Goal: Book appointment/travel/reservation

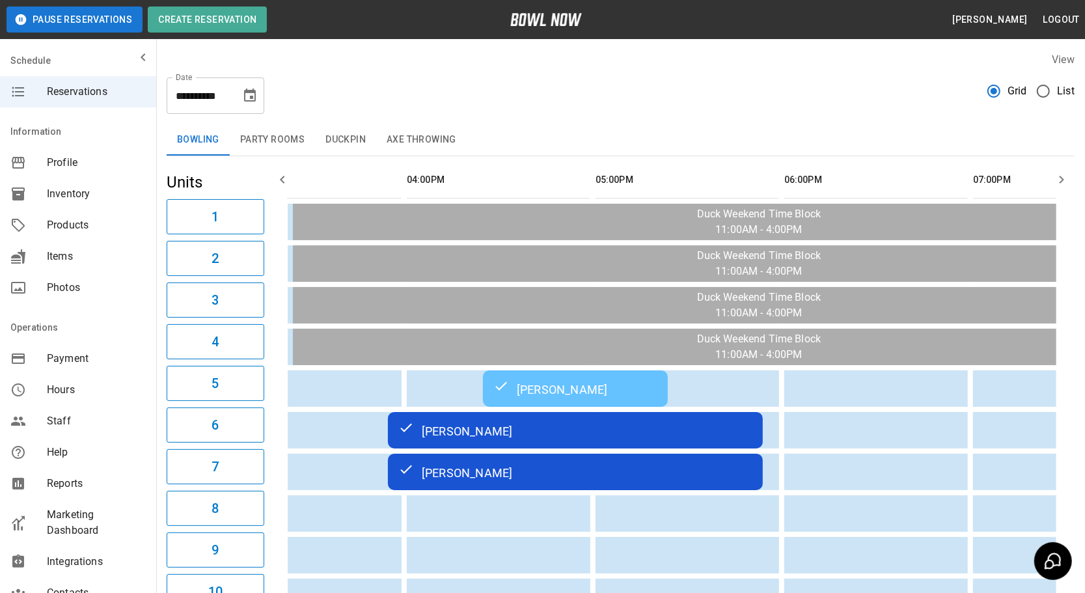
scroll to position [0, 830]
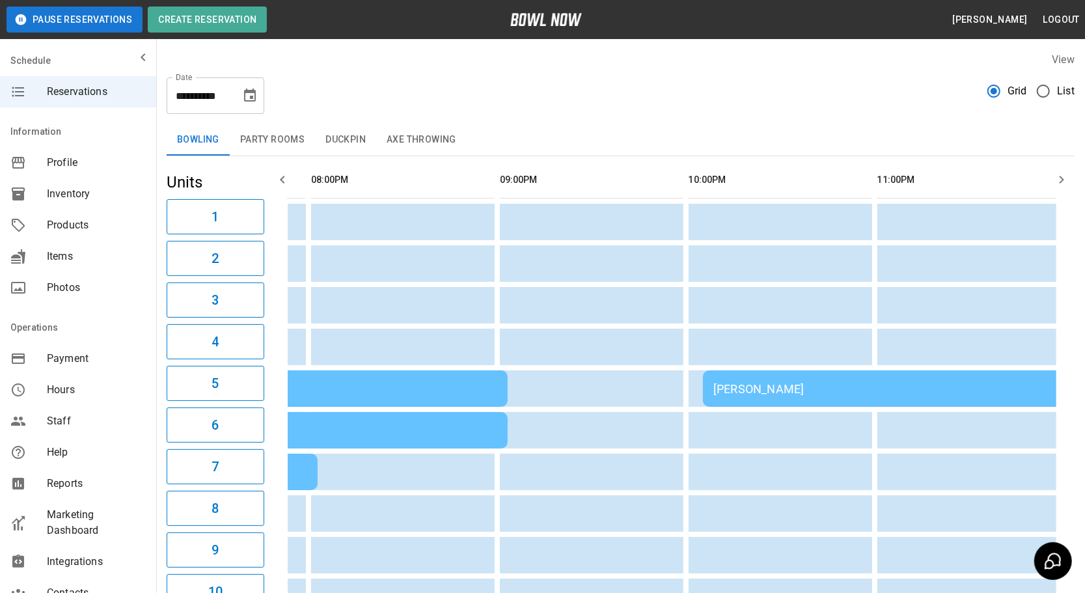
scroll to position [0, 1568]
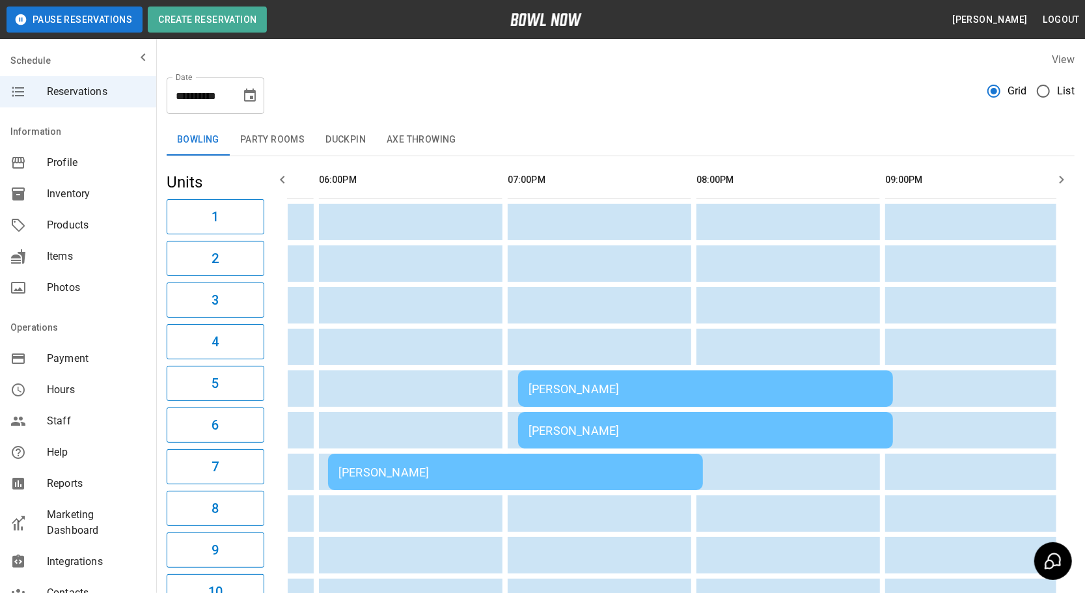
click at [322, 142] on button "Duckpin" at bounding box center [345, 139] width 61 height 31
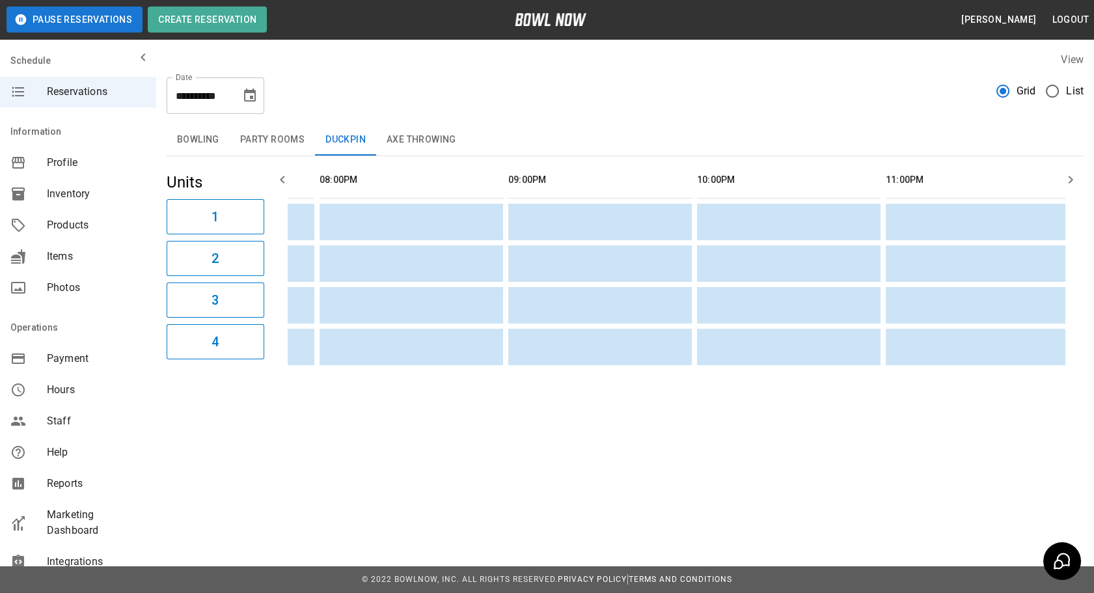
click at [410, 136] on button "Axe Throwing" at bounding box center [421, 139] width 90 height 31
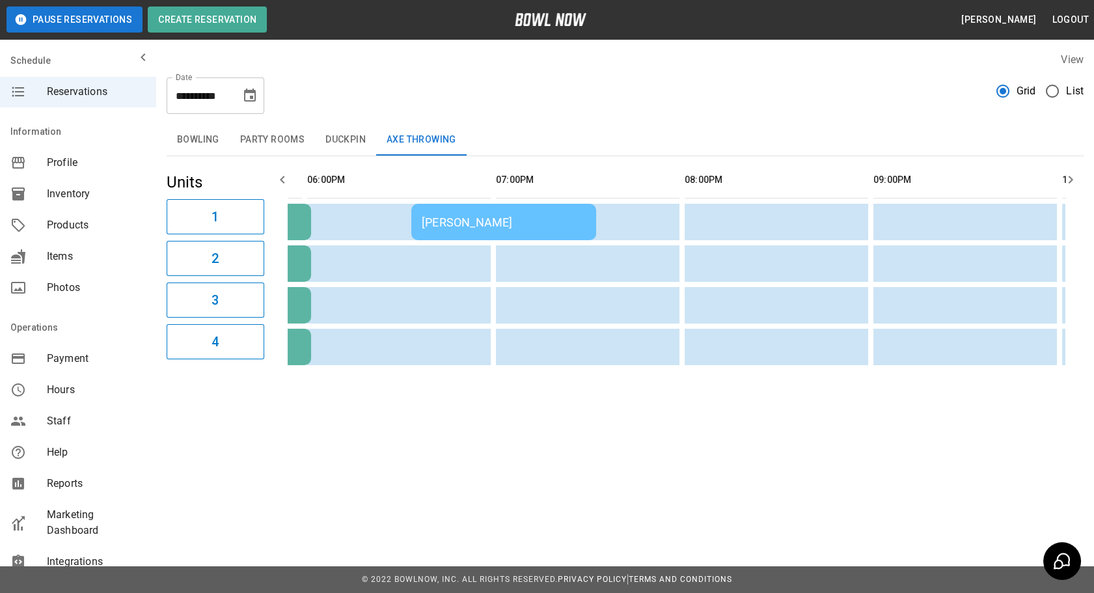
scroll to position [0, 1268]
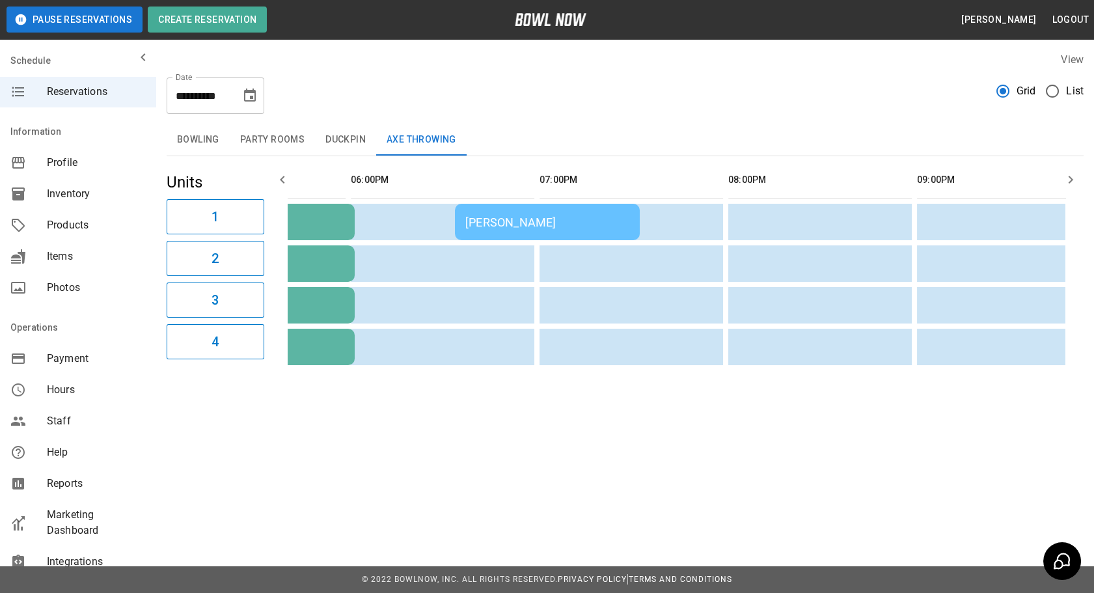
click at [193, 143] on button "Bowling" at bounding box center [198, 139] width 63 height 31
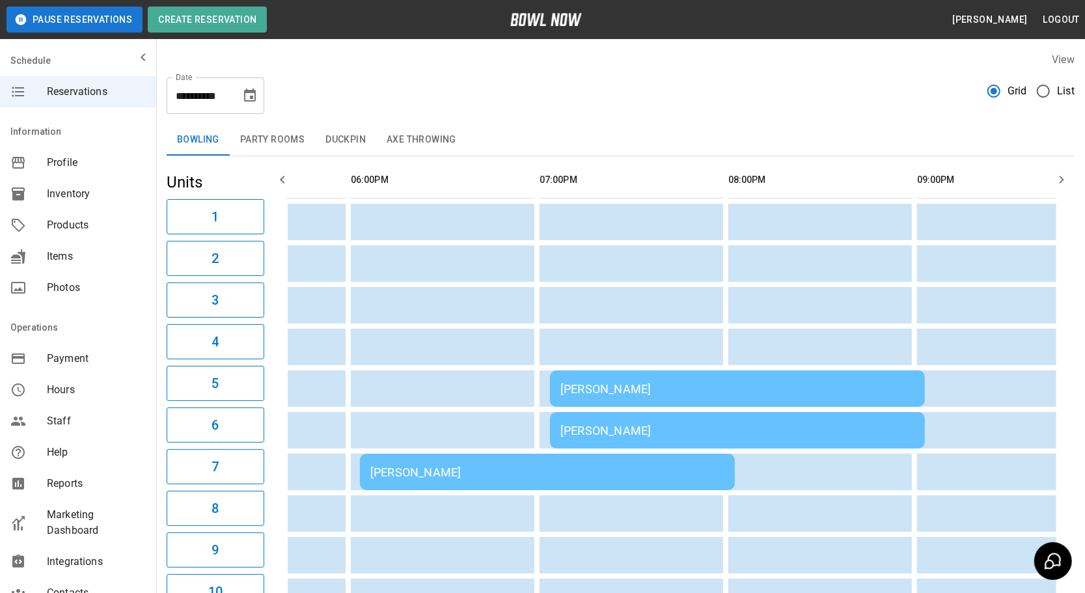
click at [715, 461] on td "[PERSON_NAME]" at bounding box center [547, 472] width 375 height 36
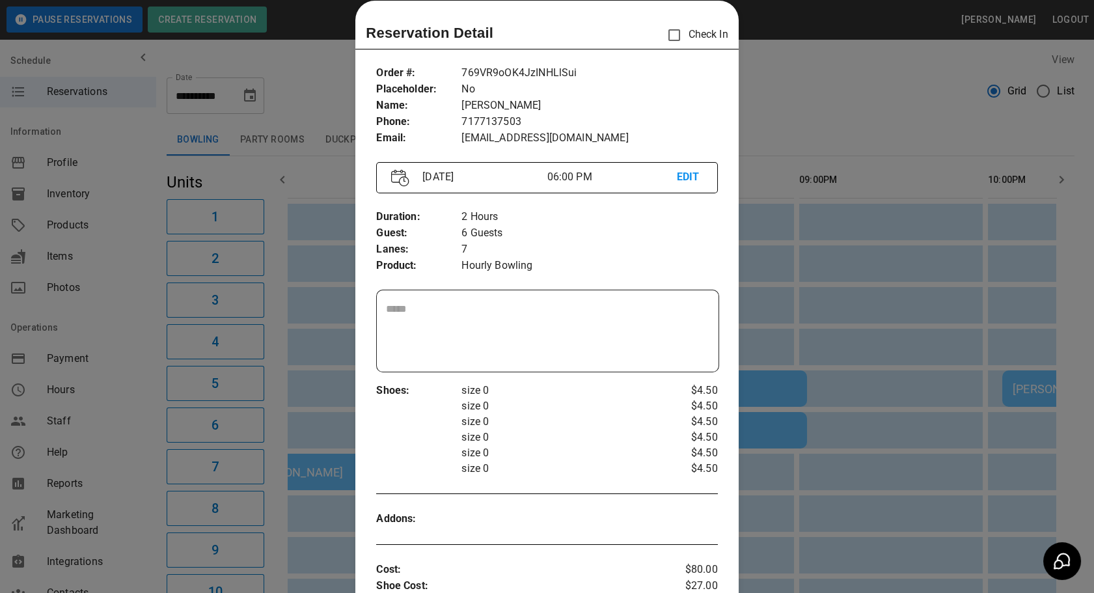
click at [782, 404] on div at bounding box center [547, 296] width 1094 height 593
